Goal: Find contact information: Find contact information

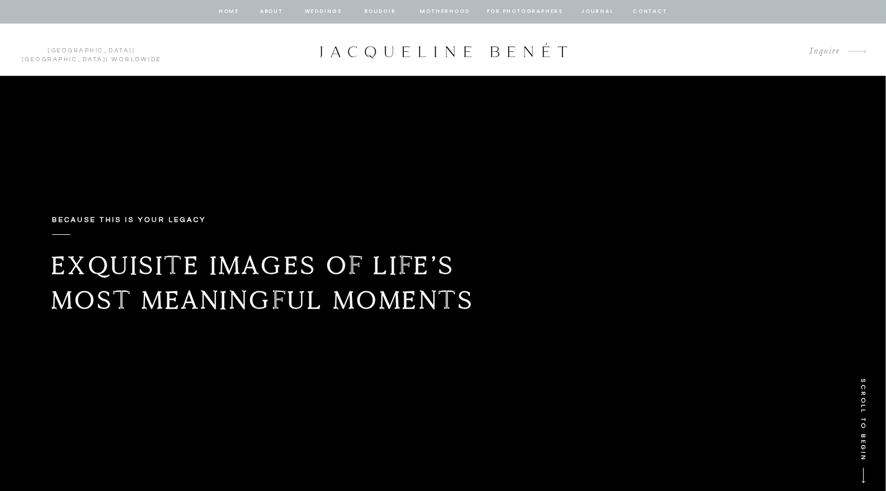
click at [328, 13] on nav "Weddings" at bounding box center [323, 11] width 40 height 11
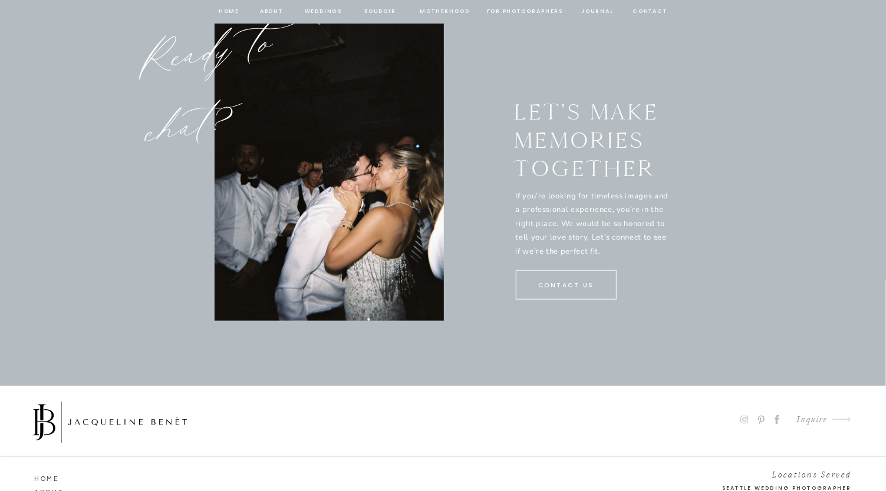
scroll to position [6022, 0]
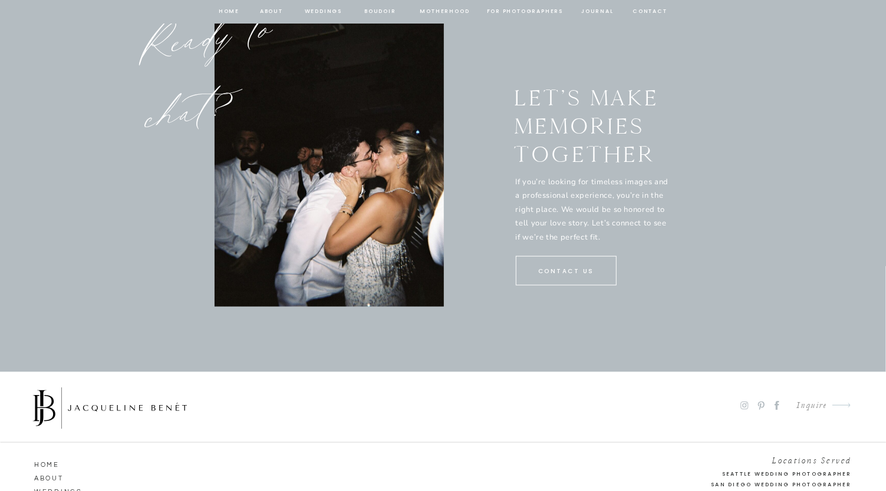
click at [580, 272] on p "CONTACT US" at bounding box center [566, 271] width 73 height 11
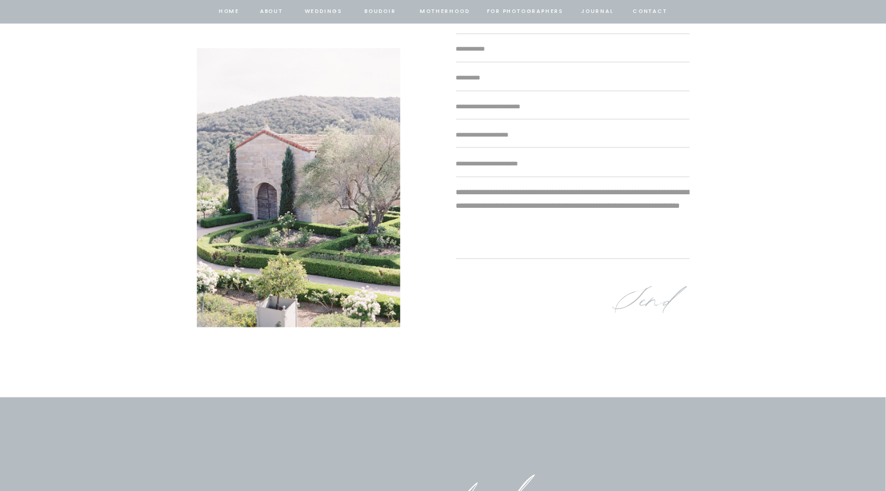
scroll to position [262, 0]
